Goal: Information Seeking & Learning: Learn about a topic

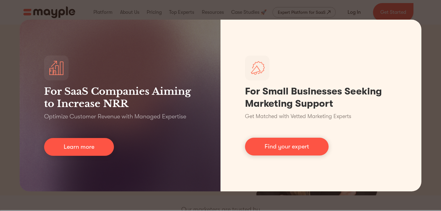
click at [168, 206] on div "For SaaS Companies Aiming to Increase NRR Optimize Customer Revenue with Manage…" at bounding box center [220, 105] width 441 height 211
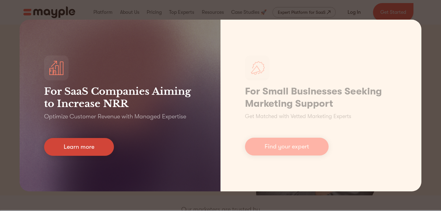
click at [84, 144] on link "Learn more" at bounding box center [79, 147] width 70 height 18
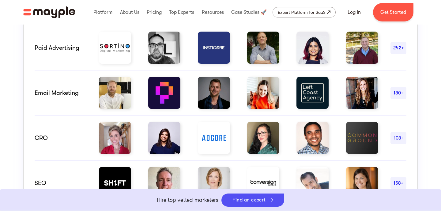
scroll to position [360, 0]
